Goal: Task Accomplishment & Management: Use online tool/utility

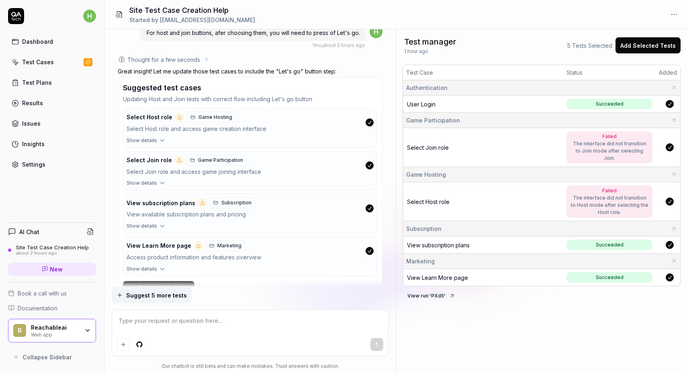
scroll to position [1302, 0]
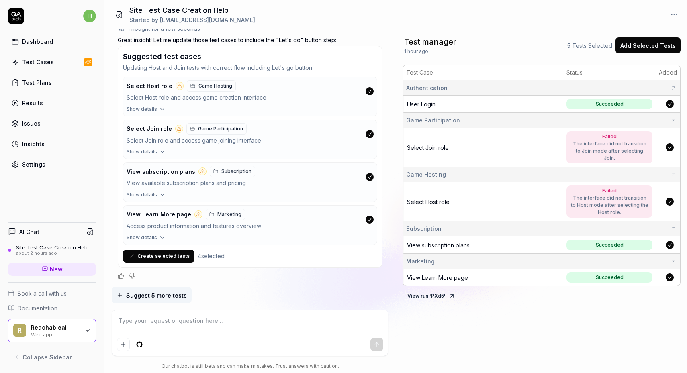
click at [166, 255] on button "Create selected tests" at bounding box center [159, 256] width 72 height 13
click at [157, 194] on button "Show details" at bounding box center [249, 196] width 253 height 10
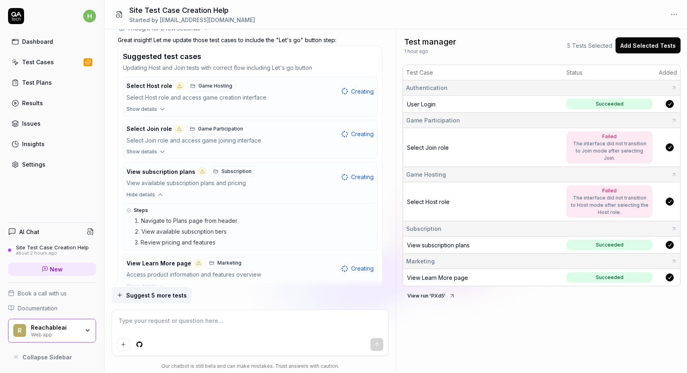
click at [158, 194] on icon "button" at bounding box center [160, 194] width 7 height 7
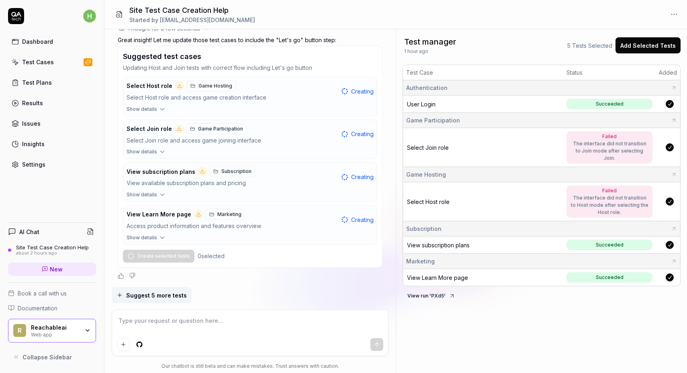
click at [42, 49] on link "Dashboard" at bounding box center [52, 42] width 88 height 16
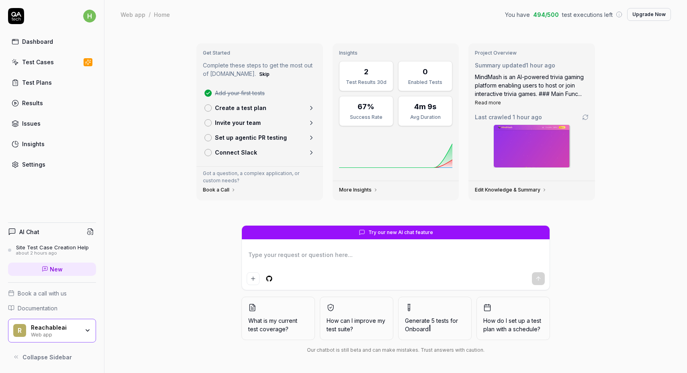
click at [43, 82] on div "Test Plans" at bounding box center [37, 82] width 30 height 8
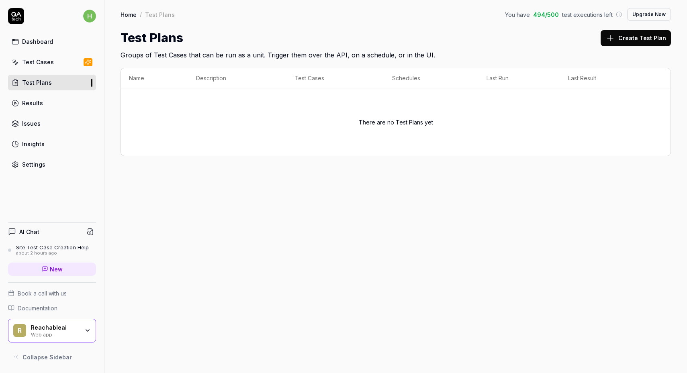
click at [58, 67] on link "Test Cases" at bounding box center [52, 62] width 88 height 16
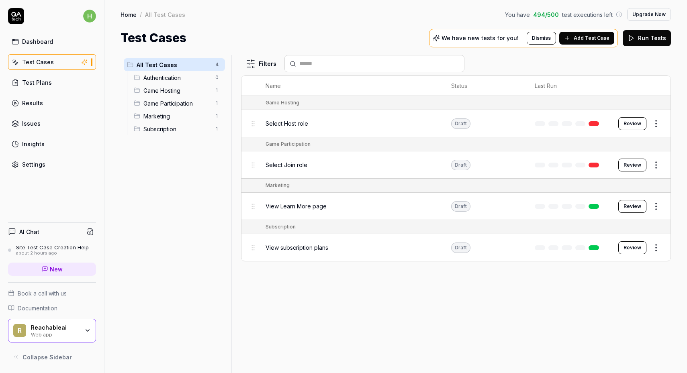
click at [26, 106] on div "Results" at bounding box center [32, 103] width 21 height 8
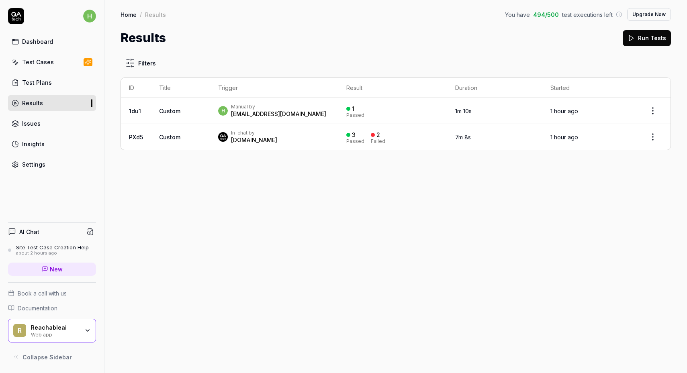
click at [191, 137] on td "Custom" at bounding box center [180, 137] width 59 height 26
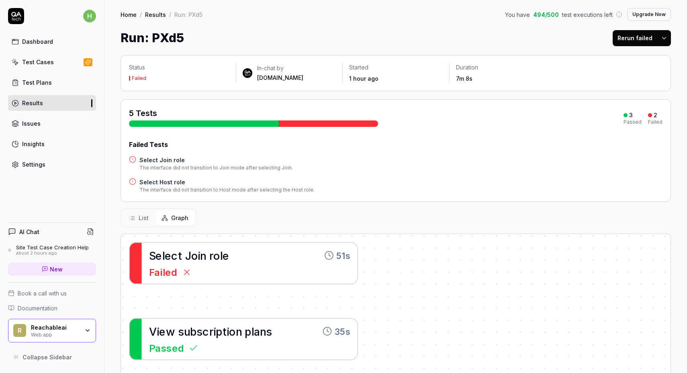
scroll to position [125, 0]
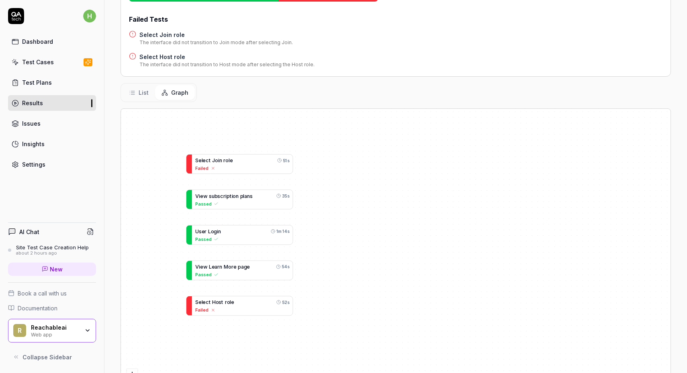
click at [139, 90] on span "List" at bounding box center [144, 92] width 10 height 8
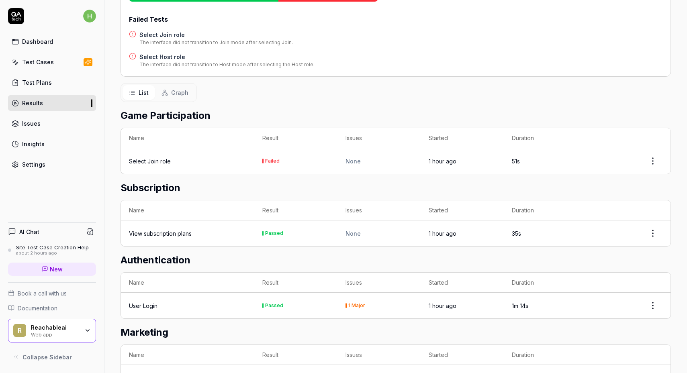
click at [171, 91] on span "Graph" at bounding box center [179, 92] width 17 height 8
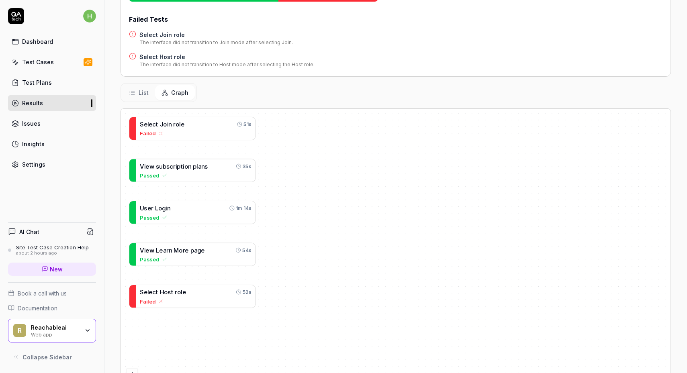
click at [59, 39] on link "Dashboard" at bounding box center [52, 42] width 88 height 16
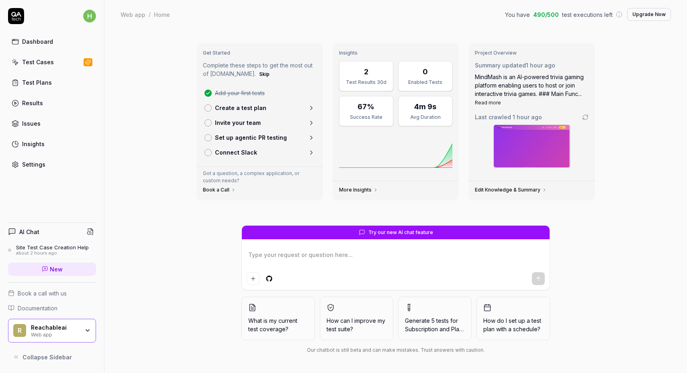
click at [49, 64] on div "Test Cases" at bounding box center [38, 62] width 32 height 8
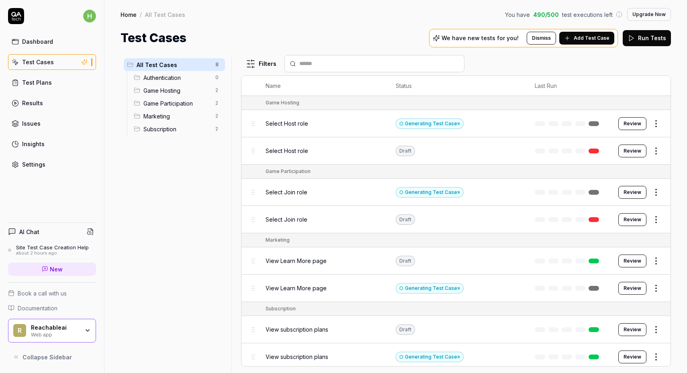
scroll to position [1, 0]
click at [638, 120] on button "Review" at bounding box center [633, 123] width 28 height 13
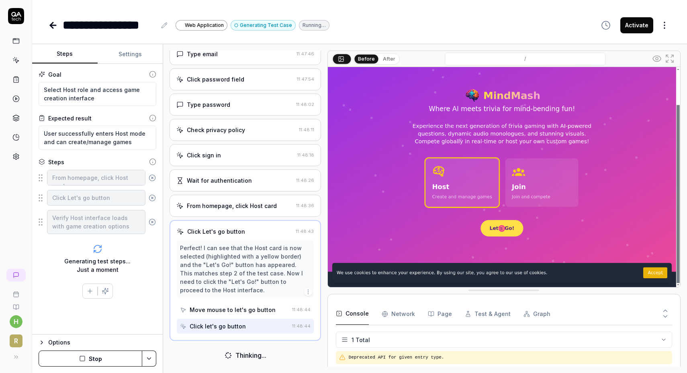
scroll to position [146, 0]
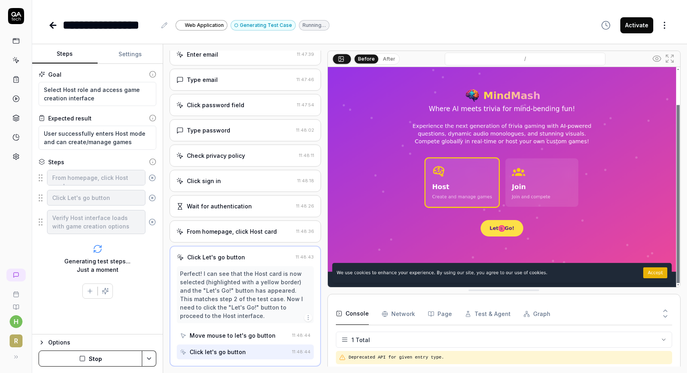
click at [387, 62] on button "After" at bounding box center [389, 59] width 19 height 9
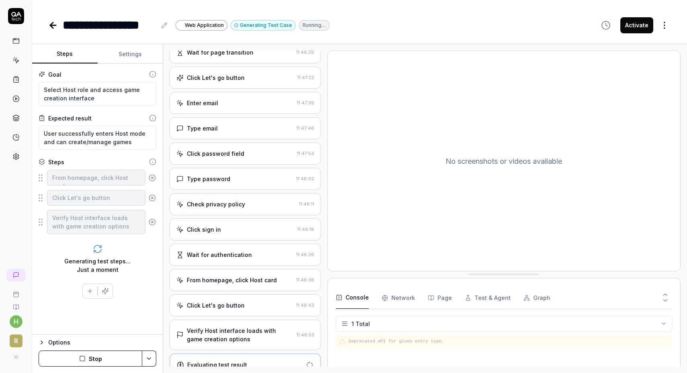
scroll to position [82, 0]
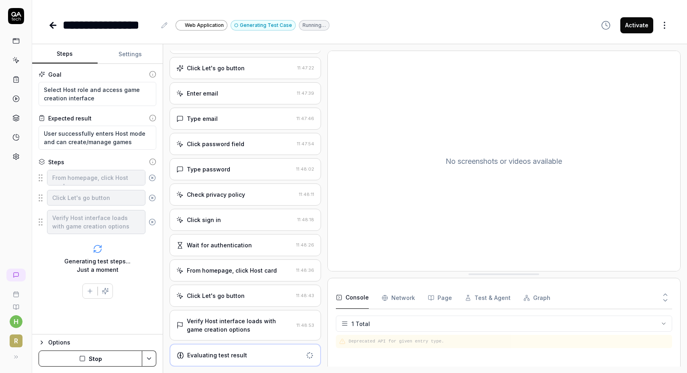
click at [258, 350] on div "Evaluating test result" at bounding box center [246, 355] width 152 height 23
click at [251, 329] on div "Verify Host interface loads with game creation options" at bounding box center [240, 325] width 107 height 17
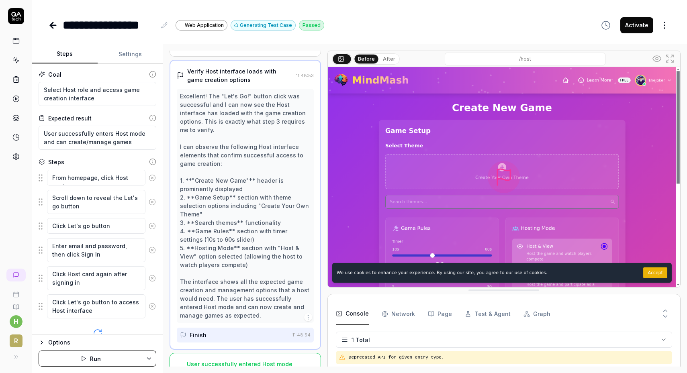
scroll to position [341, 0]
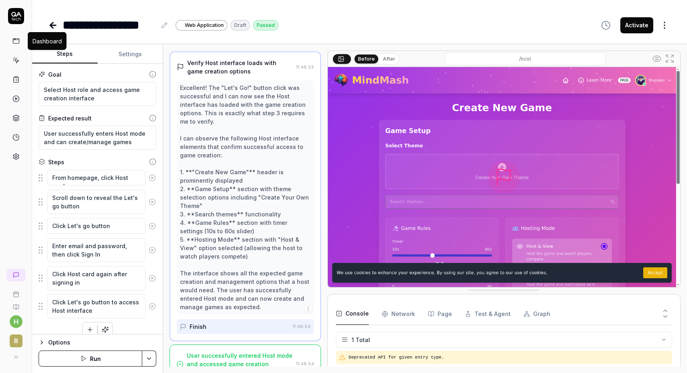
click at [17, 42] on icon at bounding box center [15, 40] width 7 height 7
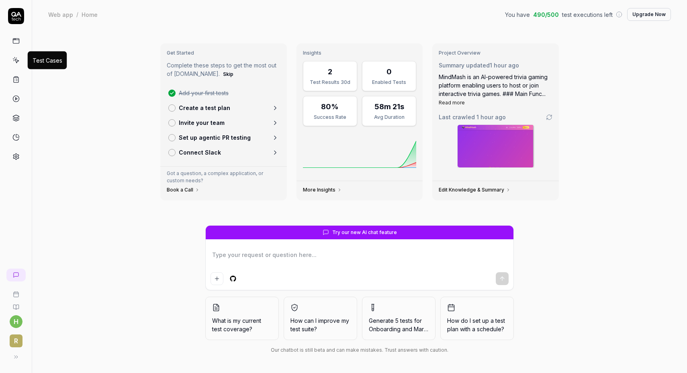
click at [18, 57] on icon at bounding box center [15, 60] width 7 height 7
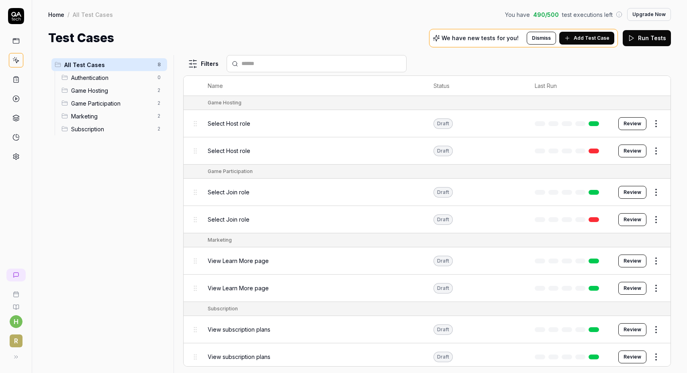
scroll to position [1, 0]
click at [14, 40] on icon at bounding box center [16, 40] width 6 height 0
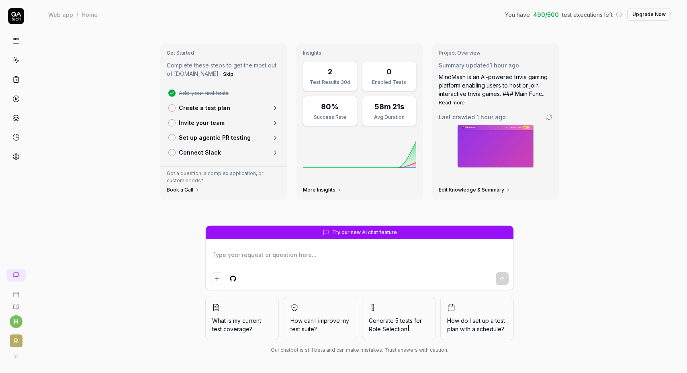
type textarea "*"
click at [18, 271] on link at bounding box center [15, 275] width 19 height 13
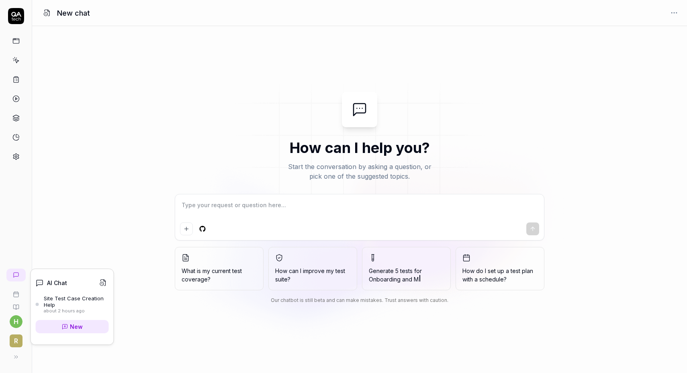
click at [58, 305] on div "Site Test Case Creation Help" at bounding box center [76, 301] width 65 height 13
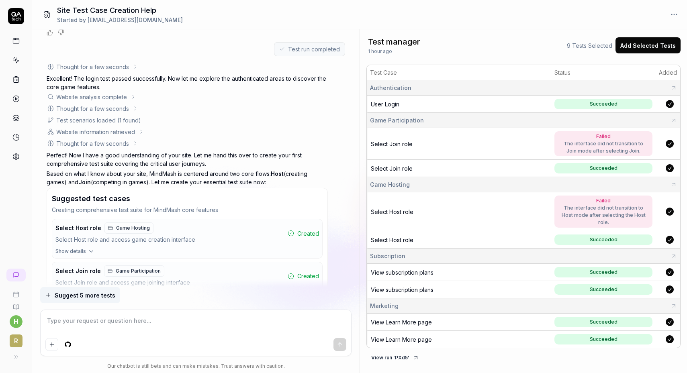
scroll to position [1167, 0]
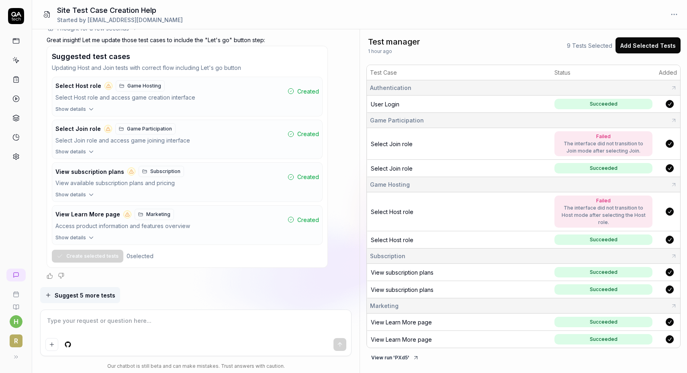
click at [100, 299] on span "Suggest 5 more tests" at bounding box center [85, 295] width 61 height 8
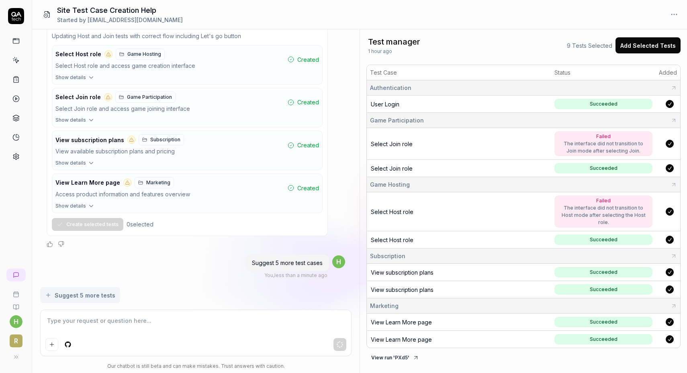
scroll to position [1212, 0]
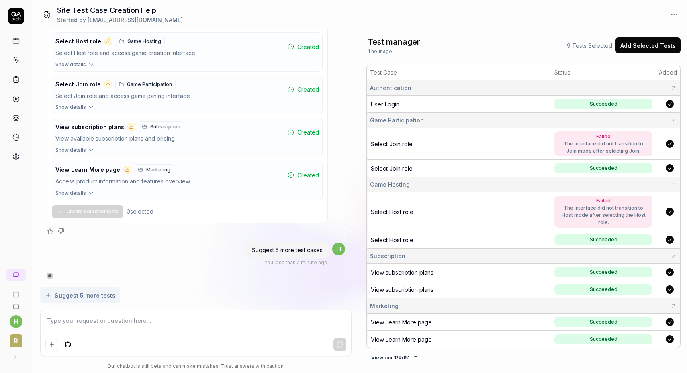
click at [672, 236] on button "button" at bounding box center [670, 240] width 8 height 8
click at [670, 236] on button "button" at bounding box center [670, 240] width 8 height 8
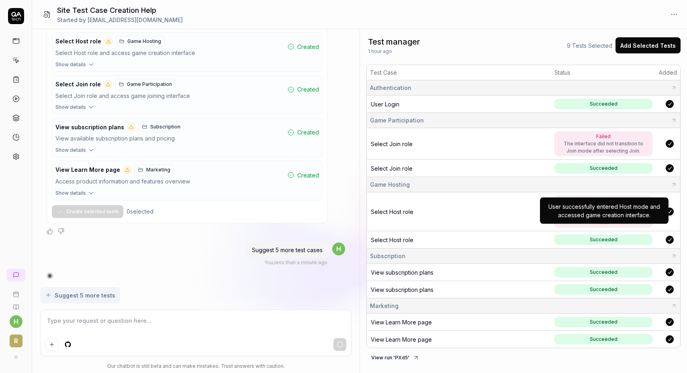
click at [626, 235] on span "Succeeded" at bounding box center [604, 240] width 98 height 10
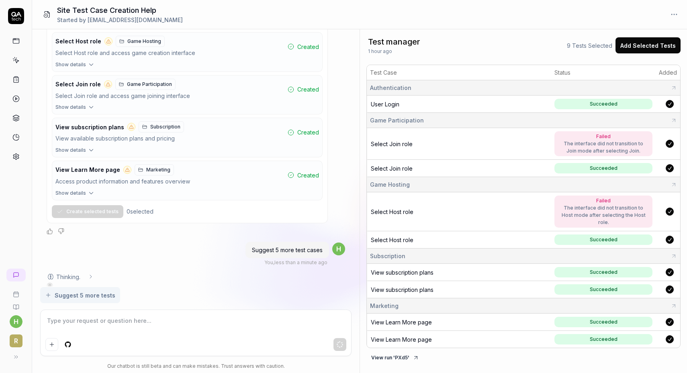
click at [15, 63] on icon at bounding box center [15, 60] width 7 height 7
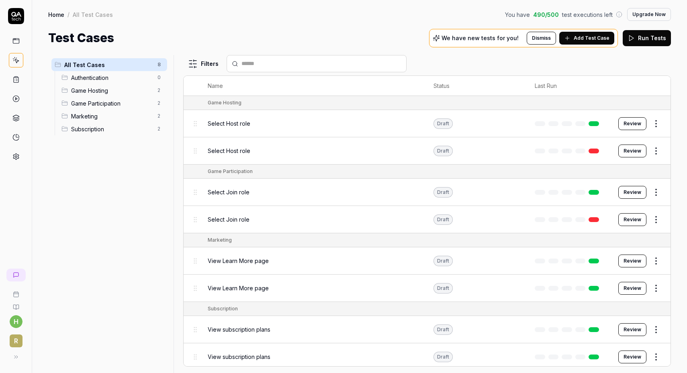
scroll to position [1, 0]
click at [649, 145] on html "h R Home / All Test Cases You have 490 / 500 test executions left Upgrade Now H…" at bounding box center [343, 186] width 687 height 373
click at [634, 150] on html "h R Home / All Test Cases You have 490 / 500 test executions left Upgrade Now H…" at bounding box center [343, 186] width 687 height 373
click at [641, 148] on button "Review" at bounding box center [633, 150] width 28 height 13
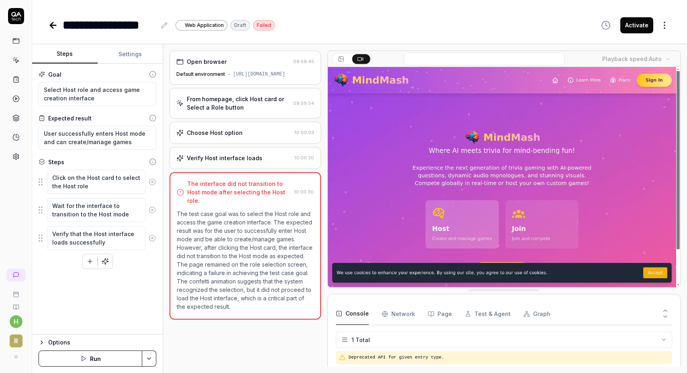
click at [537, 314] on button "Graph" at bounding box center [537, 314] width 27 height 23
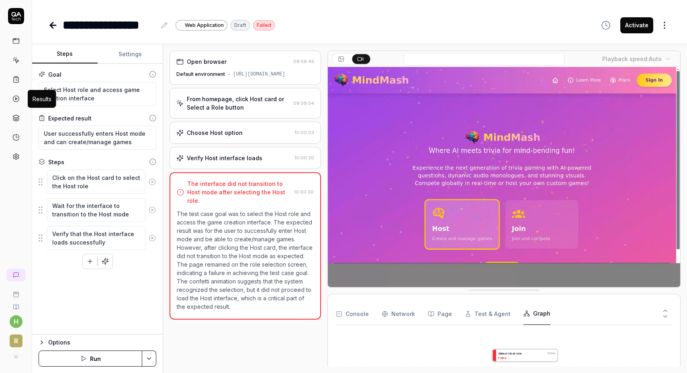
click at [16, 95] on icon at bounding box center [15, 98] width 7 height 7
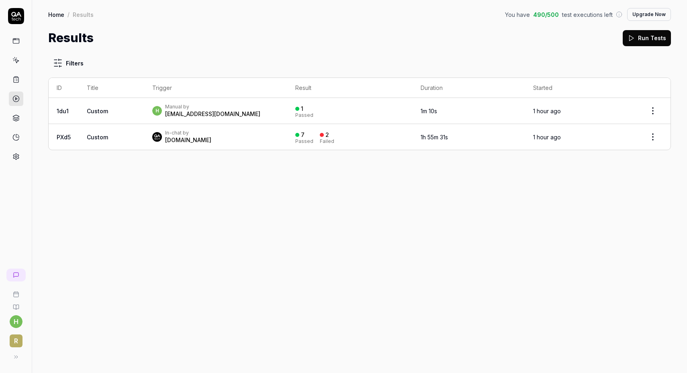
click at [16, 83] on link at bounding box center [16, 79] width 14 height 14
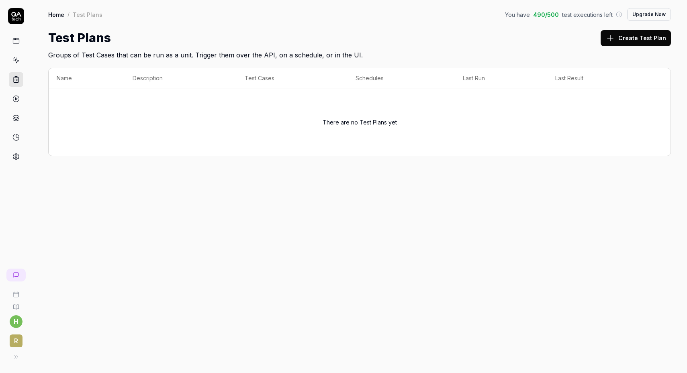
click at [18, 116] on icon at bounding box center [16, 116] width 6 height 3
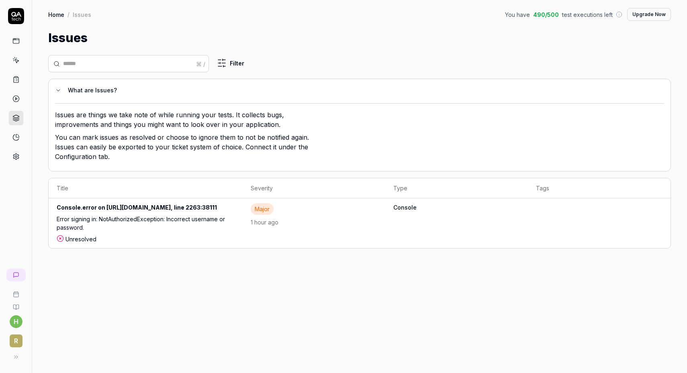
click at [17, 94] on link at bounding box center [16, 99] width 14 height 14
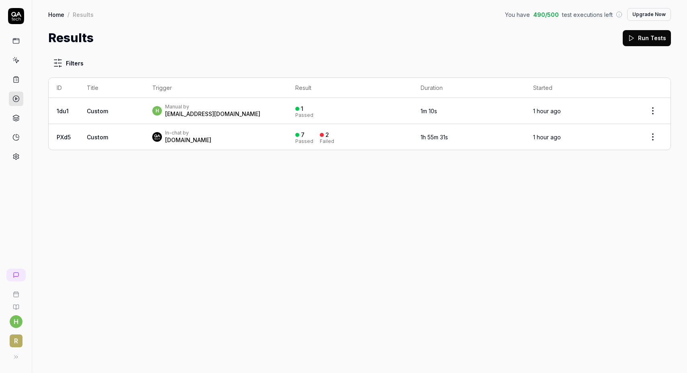
click at [181, 133] on div "In-chat by" at bounding box center [188, 133] width 46 height 6
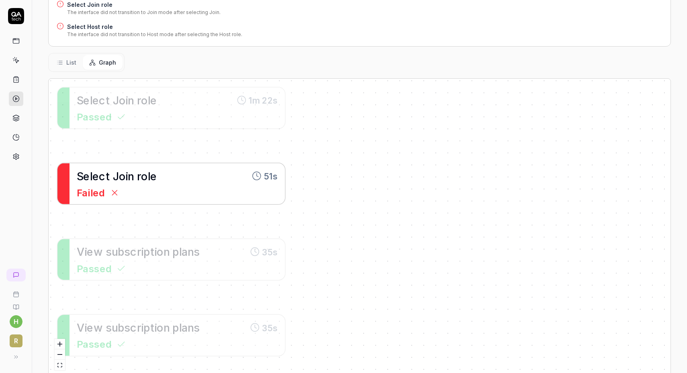
scroll to position [156, 0]
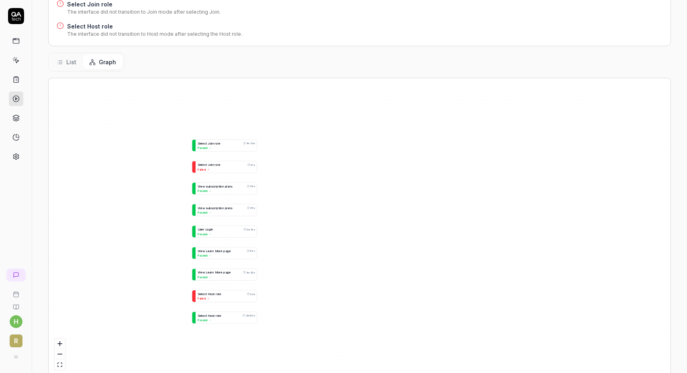
drag, startPoint x: 316, startPoint y: 285, endPoint x: 288, endPoint y: 228, distance: 63.3
click at [288, 228] on div "S e l e c t J o i n r o l e 1m 22s Passed S e l e c t J o i n r o l e 51s Faile…" at bounding box center [360, 227] width 622 height 298
click at [19, 43] on icon at bounding box center [15, 40] width 7 height 7
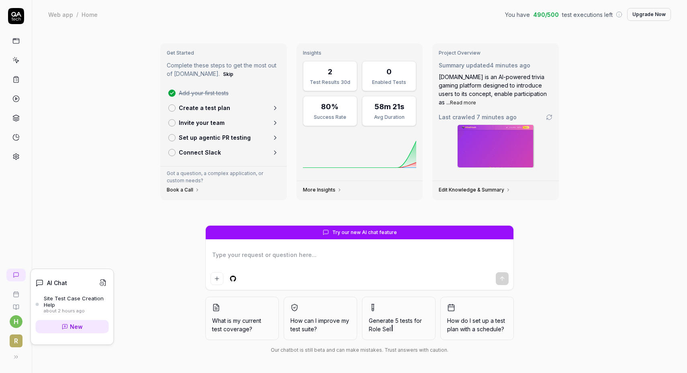
click at [55, 300] on div "Site Test Case Creation Help" at bounding box center [76, 301] width 65 height 13
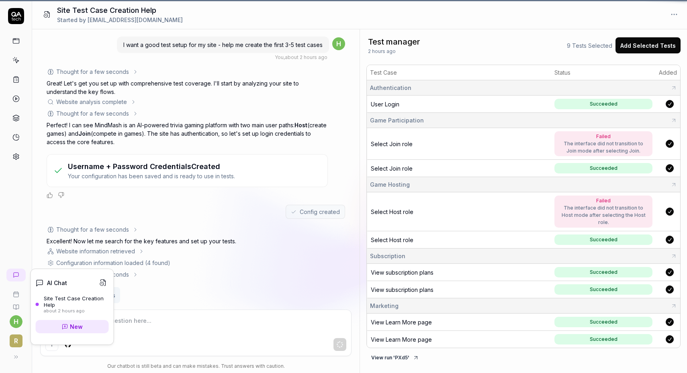
scroll to position [1590, 0]
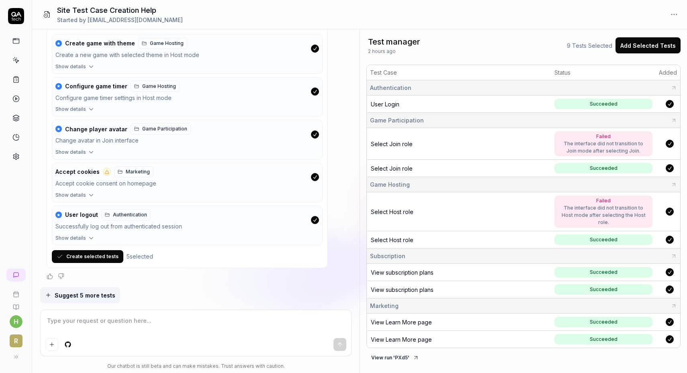
click at [302, 287] on div "I want a good test setup for my site - help me create the first 3-5 test cases …" at bounding box center [196, 158] width 328 height 258
click at [93, 258] on button "Create selected tests" at bounding box center [88, 256] width 72 height 13
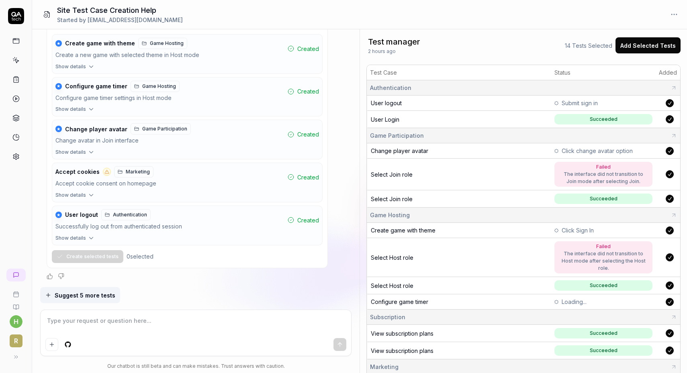
click at [178, 140] on div "Change avatar in Join interface" at bounding box center [169, 140] width 229 height 9
click at [78, 152] on span "Show details" at bounding box center [70, 152] width 31 height 7
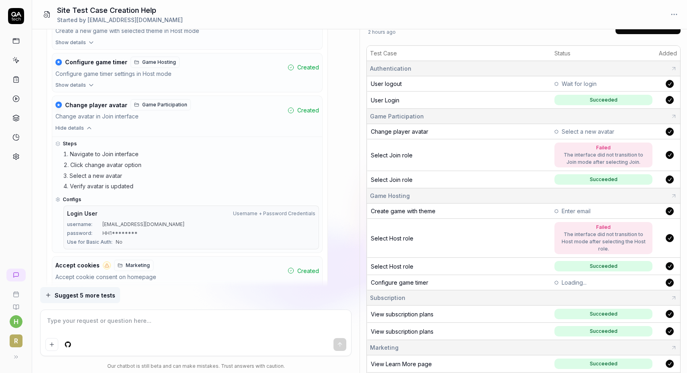
scroll to position [21, 0]
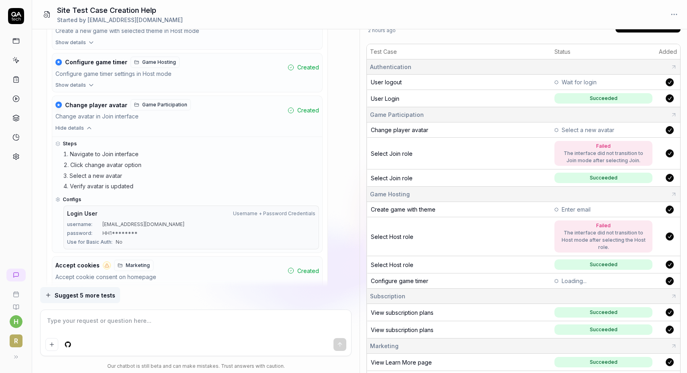
click at [396, 131] on span "Change player avatar" at bounding box center [399, 130] width 57 height 7
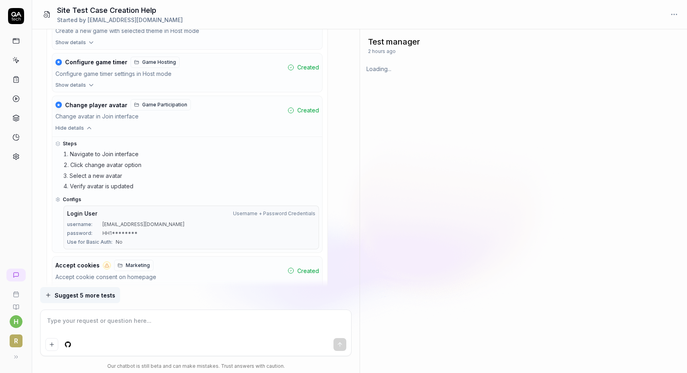
scroll to position [0, 0]
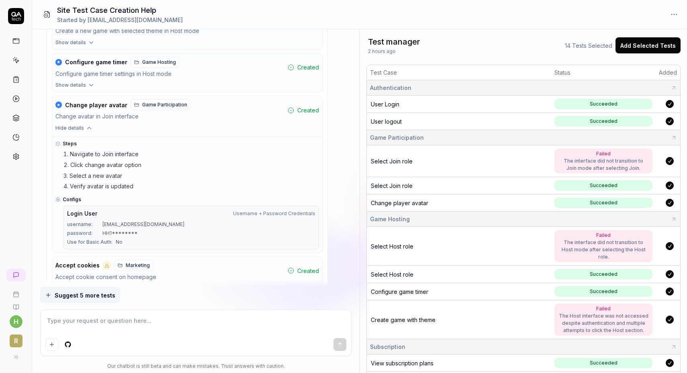
type textarea "*"
click at [14, 78] on icon at bounding box center [15, 79] width 7 height 7
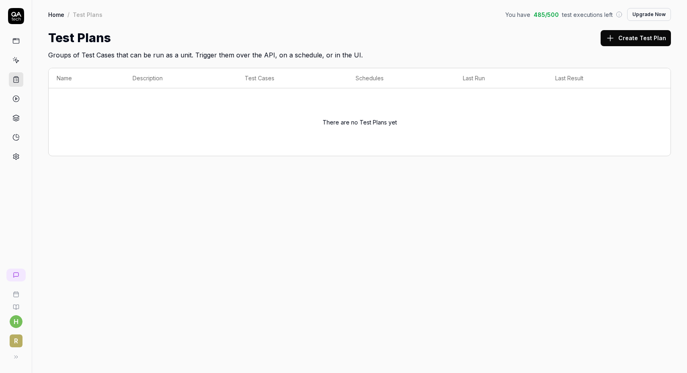
click at [16, 101] on icon at bounding box center [15, 98] width 7 height 7
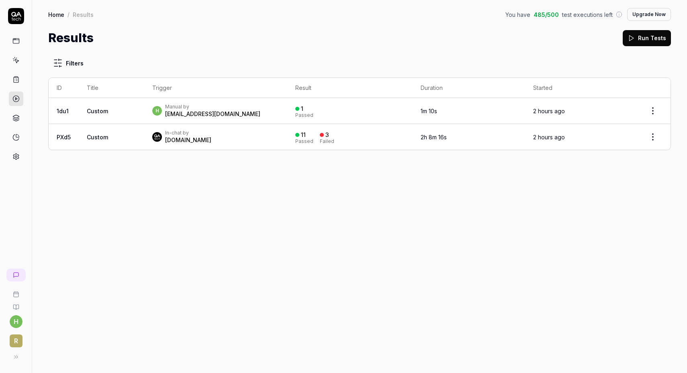
click at [120, 142] on td "Custom" at bounding box center [112, 137] width 66 height 26
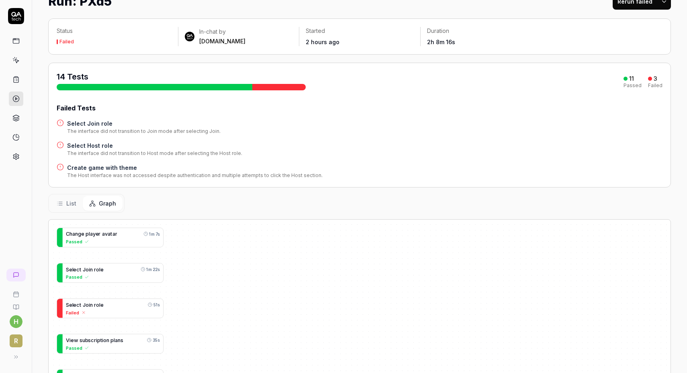
scroll to position [62, 0]
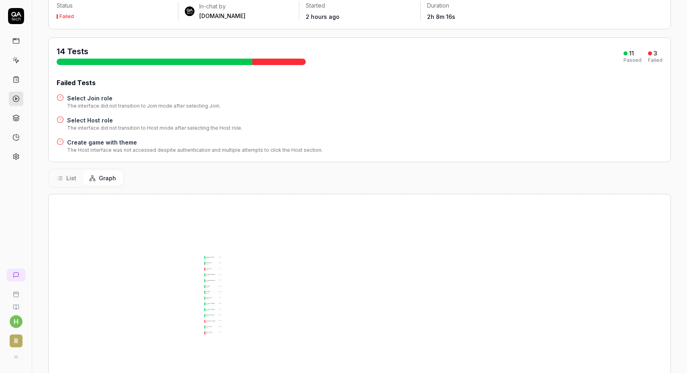
drag, startPoint x: 253, startPoint y: 303, endPoint x: 238, endPoint y: 281, distance: 27.4
click at [239, 282] on div "C h a n g e p l a y e r a v a t a r 1m 7s Passed S e l e c t J o i n r o l e 1m…" at bounding box center [360, 344] width 622 height 298
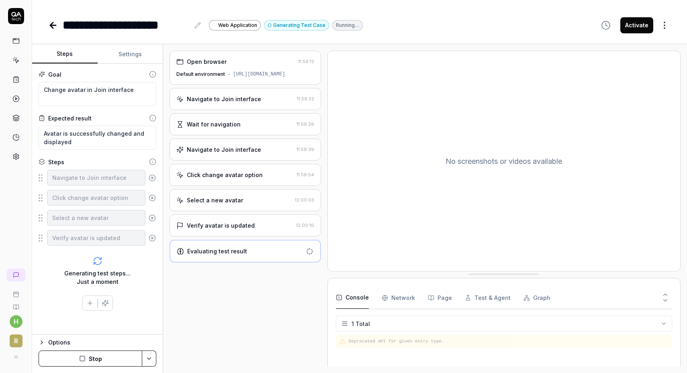
click at [271, 224] on div "Verify avatar is updated" at bounding box center [234, 226] width 117 height 8
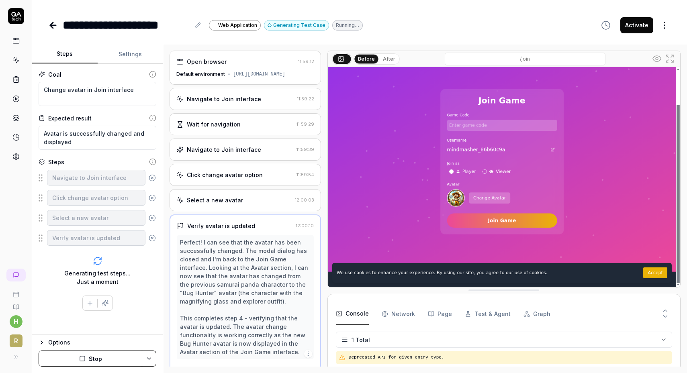
scroll to position [20, 0]
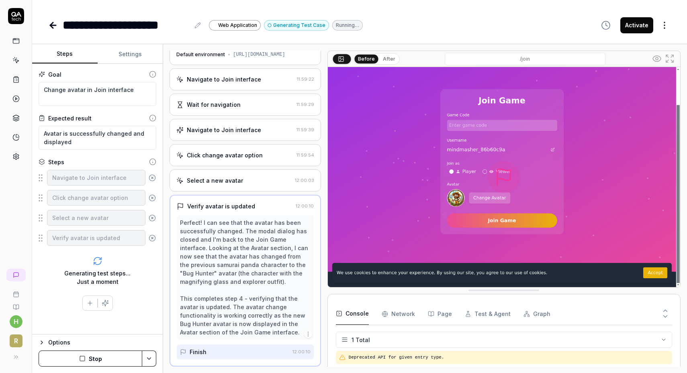
click at [257, 188] on div "Select a new avatar 12:00:03" at bounding box center [246, 181] width 152 height 22
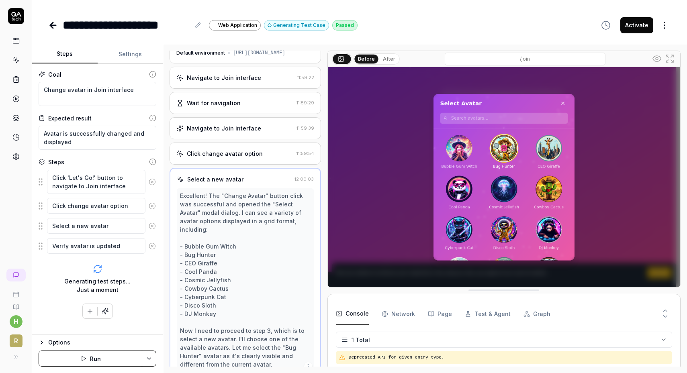
scroll to position [0, 0]
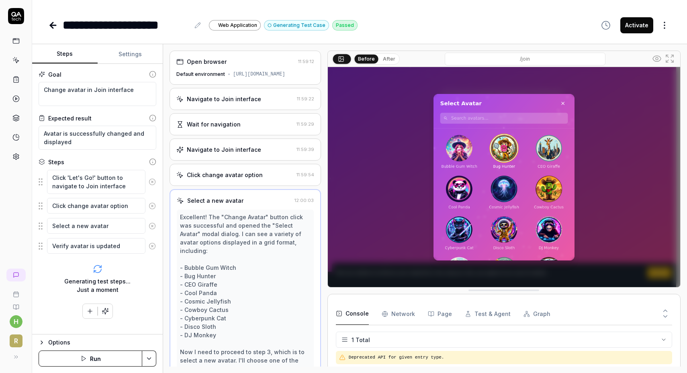
click at [257, 99] on div "Navigate to Join interface" at bounding box center [234, 99] width 117 height 8
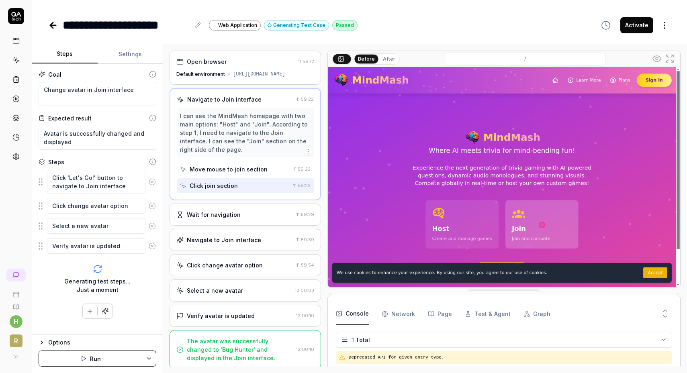
click at [264, 215] on div "Wait for navigation" at bounding box center [234, 215] width 117 height 8
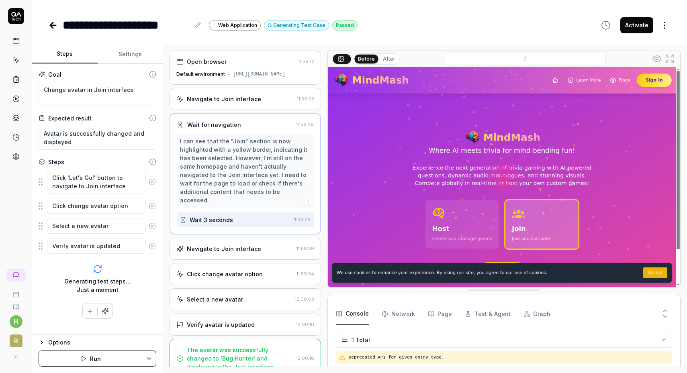
click at [273, 245] on div "Navigate to Join interface" at bounding box center [234, 249] width 117 height 8
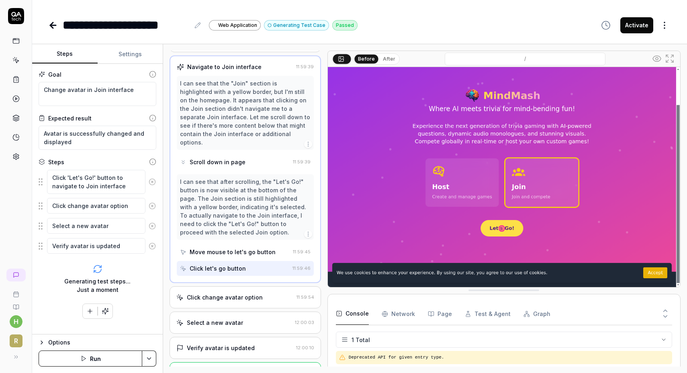
scroll to position [88, 0]
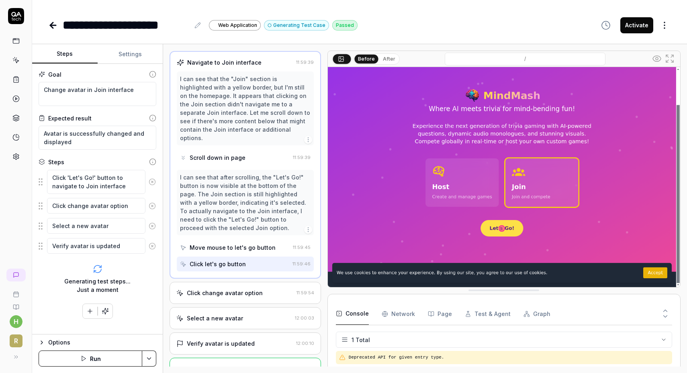
click at [276, 289] on div "Click change avatar option" at bounding box center [234, 293] width 117 height 8
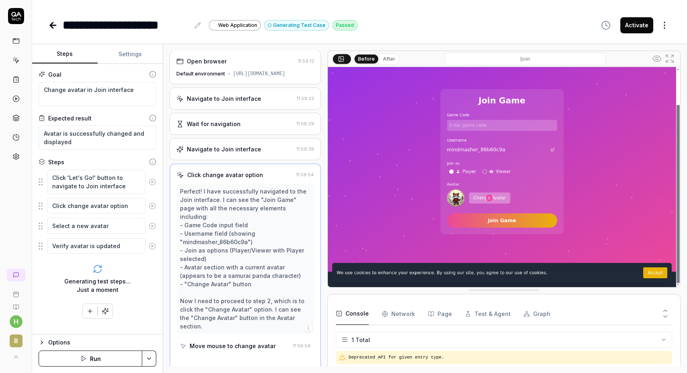
scroll to position [0, 0]
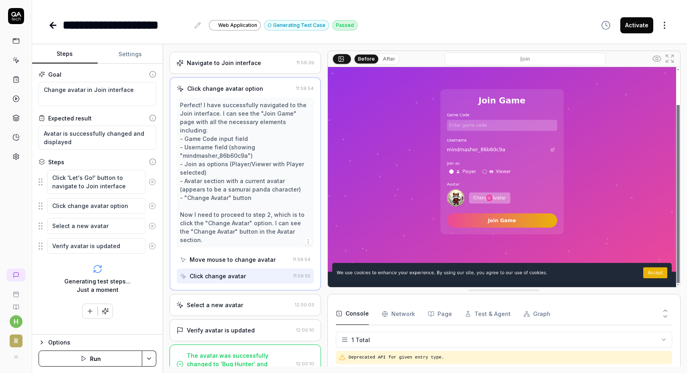
click at [272, 301] on div "Select a new avatar" at bounding box center [233, 305] width 115 height 8
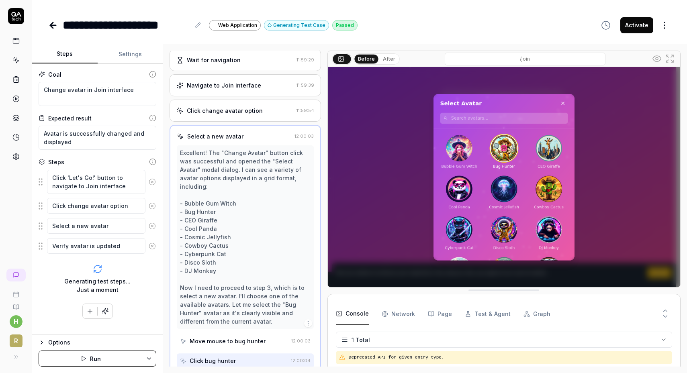
scroll to position [62, 0]
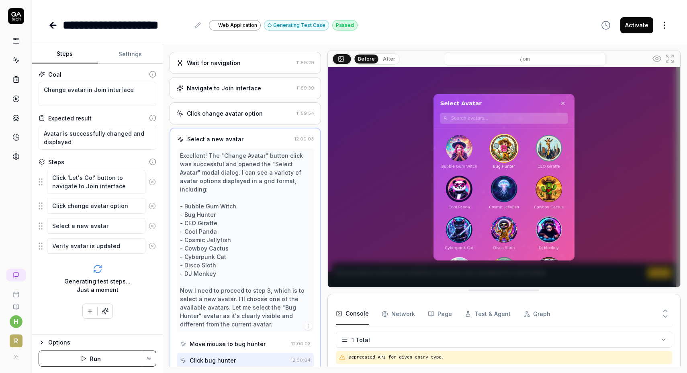
click at [254, 111] on div "Click change avatar option" at bounding box center [225, 113] width 76 height 8
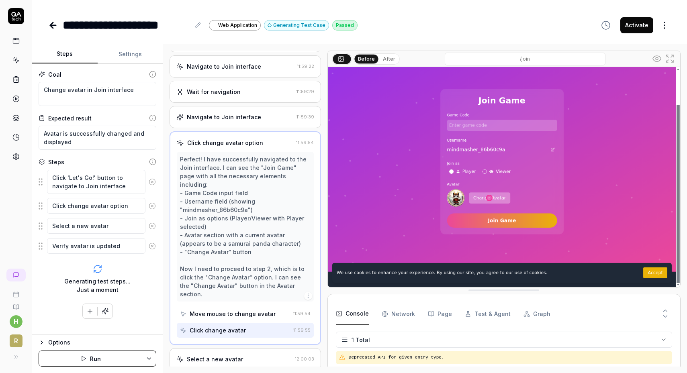
scroll to position [87, 0]
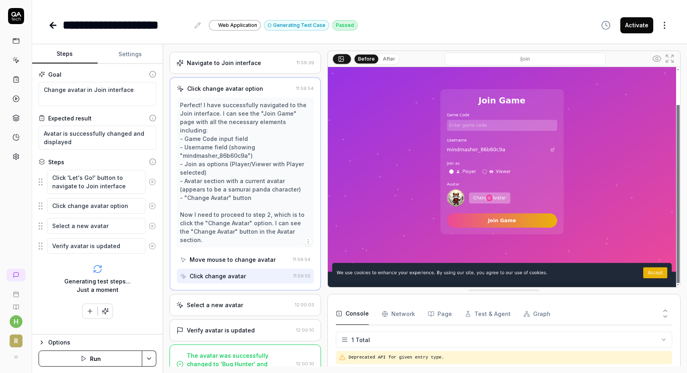
click at [260, 294] on div "Select a new avatar 12:00:03" at bounding box center [246, 305] width 152 height 22
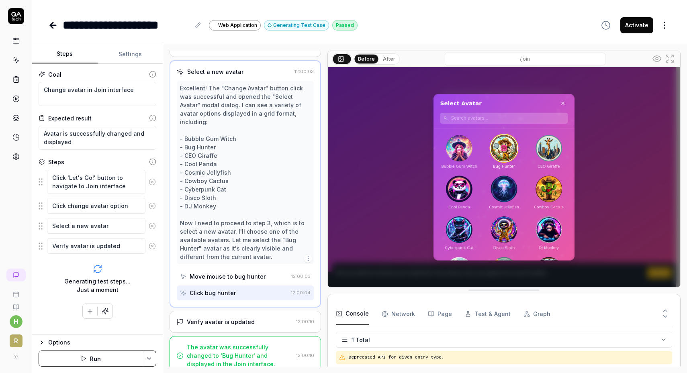
click at [263, 318] on div "Verify avatar is updated" at bounding box center [234, 322] width 117 height 8
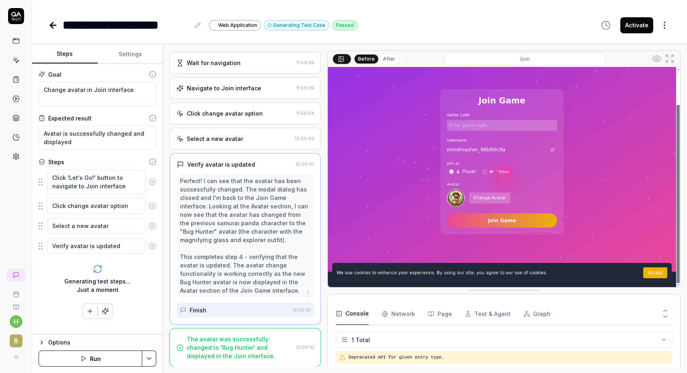
scroll to position [62, 0]
click at [52, 26] on icon at bounding box center [51, 26] width 3 height 6
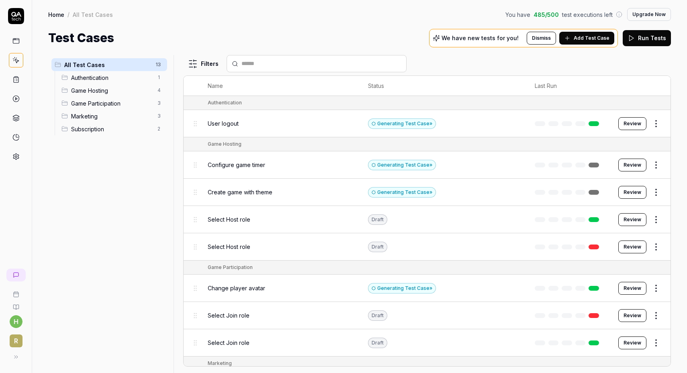
scroll to position [150, 0]
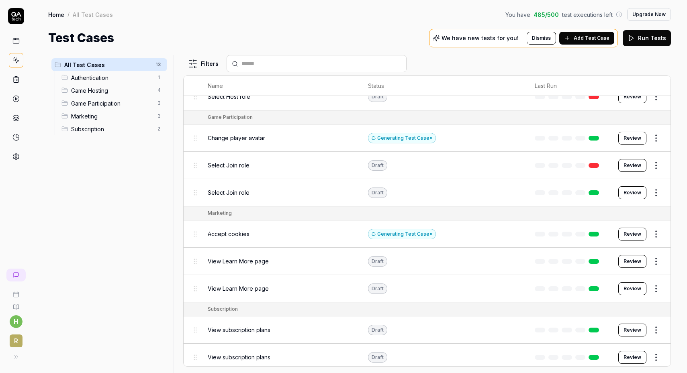
click at [231, 230] on span "Accept cookies" at bounding box center [229, 234] width 42 height 8
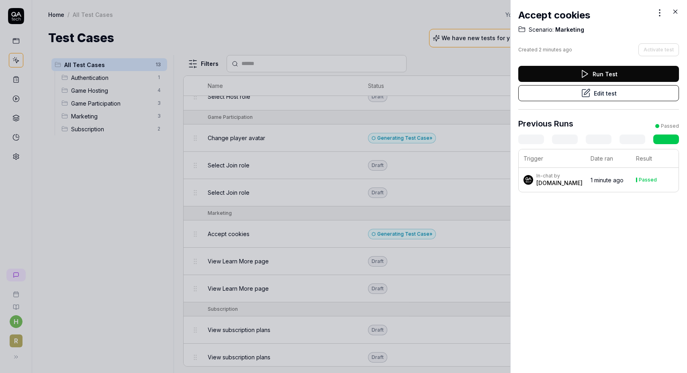
click at [586, 183] on td "1 minute ago" at bounding box center [608, 180] width 45 height 24
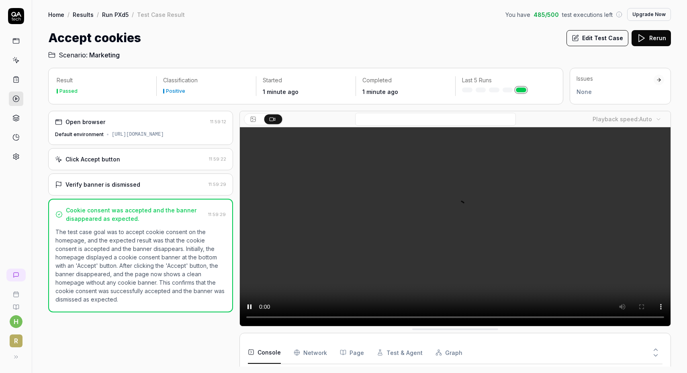
scroll to position [70, 0]
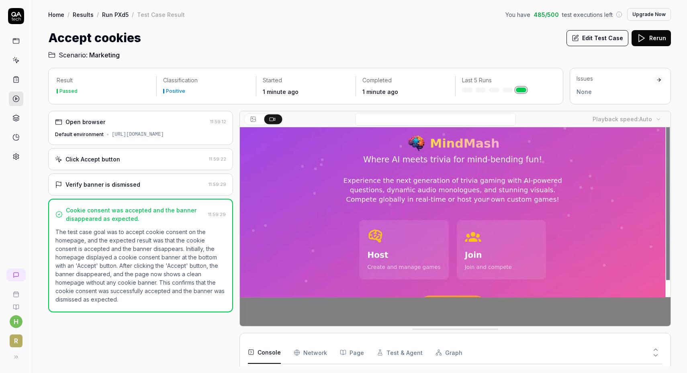
click at [16, 64] on link at bounding box center [16, 60] width 14 height 14
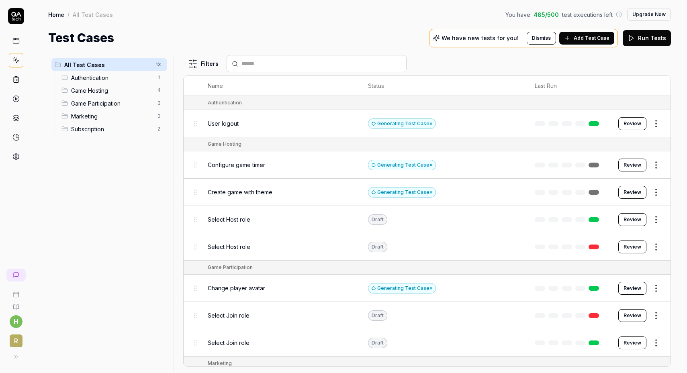
click at [15, 48] on link at bounding box center [16, 41] width 14 height 14
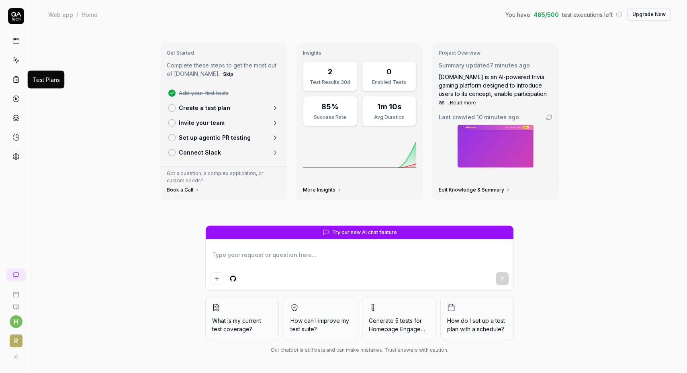
type textarea "*"
click at [15, 81] on icon at bounding box center [15, 81] width 0 height 0
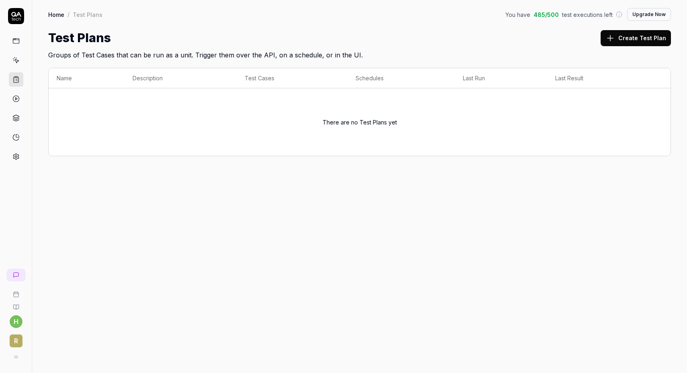
click at [13, 103] on link at bounding box center [16, 99] width 14 height 14
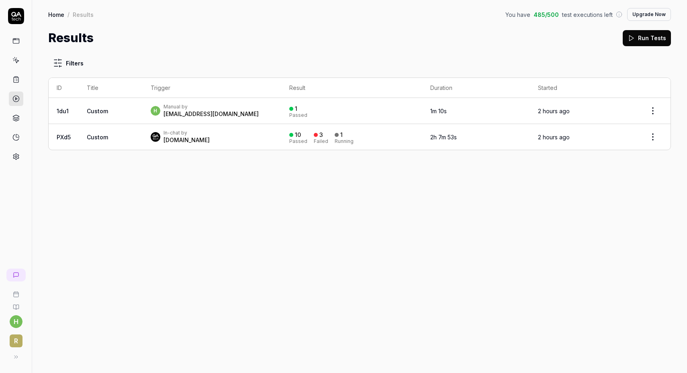
click at [125, 136] on td "Custom" at bounding box center [111, 137] width 64 height 26
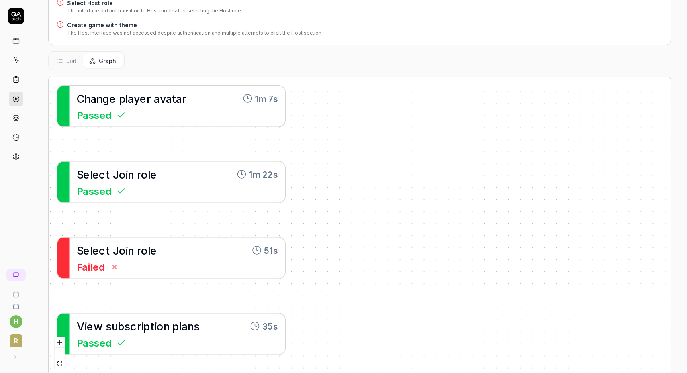
scroll to position [197, 0]
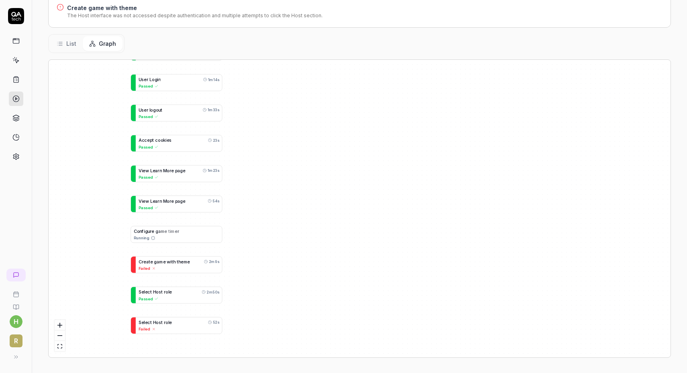
drag, startPoint x: 130, startPoint y: 243, endPoint x: 180, endPoint y: 245, distance: 50.3
click at [180, 245] on div "C h a n g e p l a y e r a v a t a r 1m 7s Passed S e l e c t J o i n r o l e 1m…" at bounding box center [360, 209] width 622 height 298
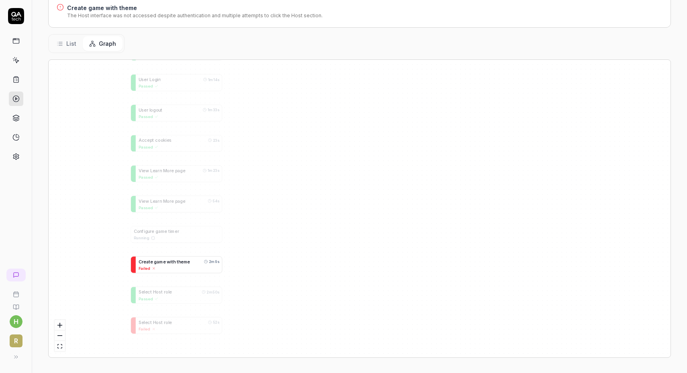
click at [176, 263] on span at bounding box center [176, 261] width 1 height 5
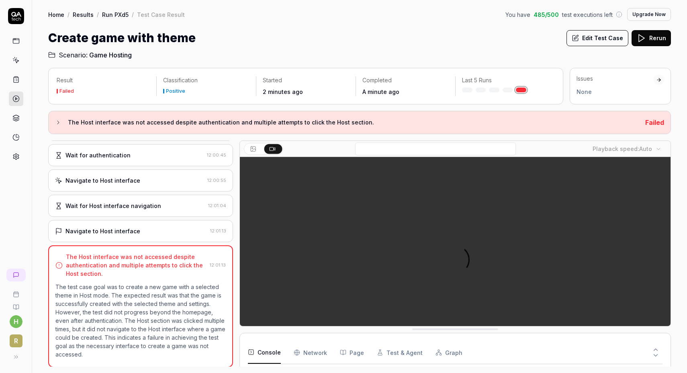
scroll to position [2, 0]
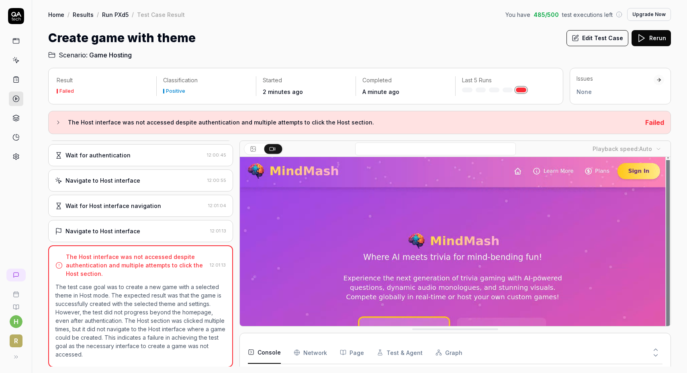
click at [428, 284] on video at bounding box center [455, 289] width 431 height 269
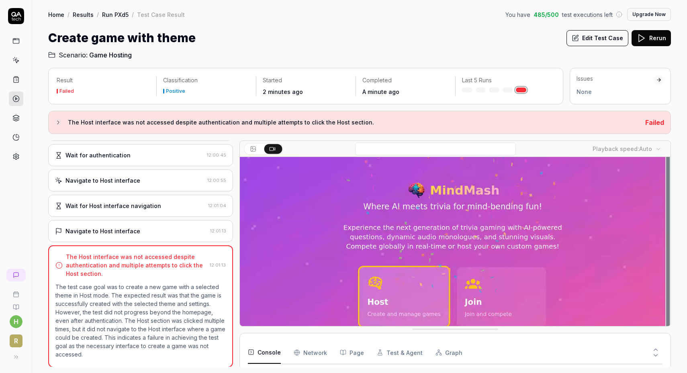
scroll to position [99, 0]
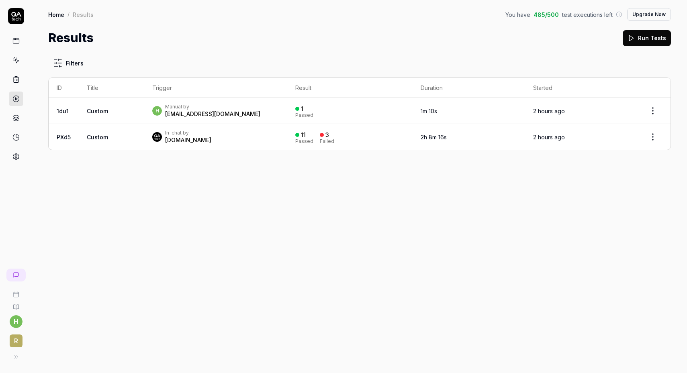
click at [649, 14] on button "Upgrade Now" at bounding box center [650, 14] width 44 height 13
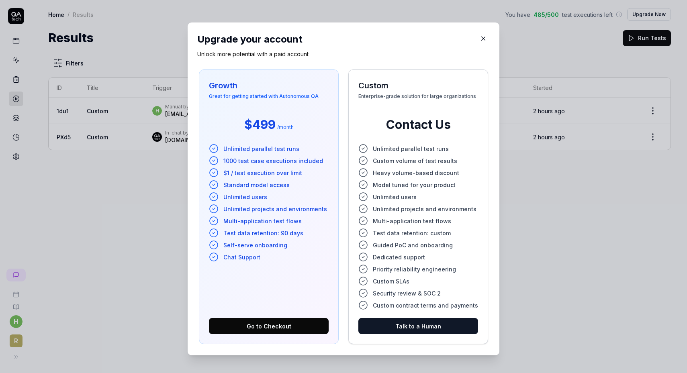
click at [480, 41] on icon "button" at bounding box center [483, 38] width 7 height 7
